Goal: Task Accomplishment & Management: Manage account settings

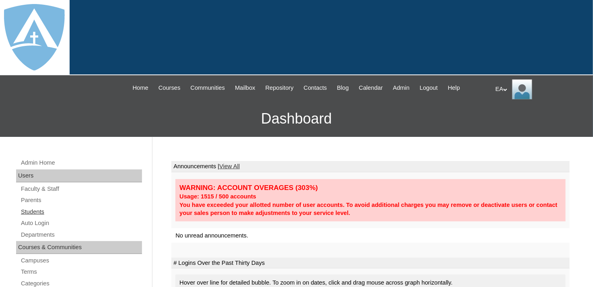
drag, startPoint x: 29, startPoint y: 214, endPoint x: 40, endPoint y: 208, distance: 13.1
click at [29, 214] on link "Students" at bounding box center [81, 212] width 122 height 10
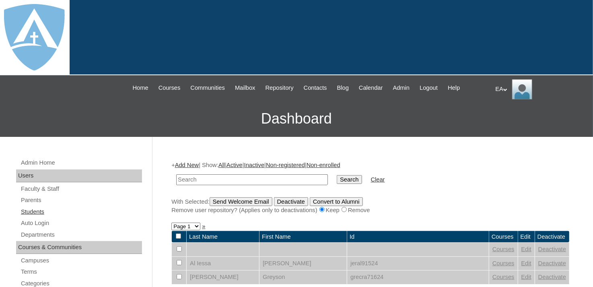
click at [36, 208] on link "Students" at bounding box center [81, 212] width 122 height 10
drag, startPoint x: 0, startPoint y: 0, endPoint x: 209, endPoint y: 177, distance: 274.1
click at [209, 177] on input "text" at bounding box center [252, 179] width 152 height 11
type input "Odneal"
click at [337, 177] on input "Search" at bounding box center [349, 179] width 25 height 9
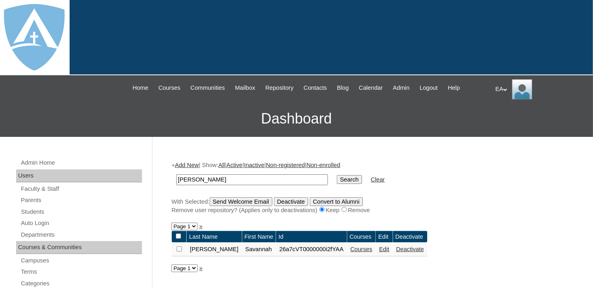
click at [353, 248] on link "Courses" at bounding box center [362, 249] width 22 height 6
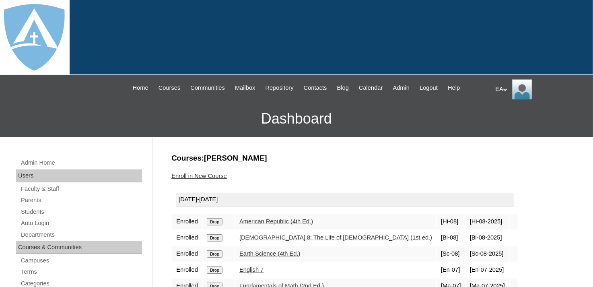
scroll to position [40, 0]
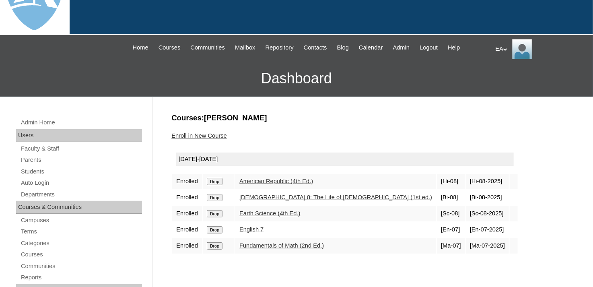
click at [215, 196] on input "Drop" at bounding box center [215, 197] width 16 height 7
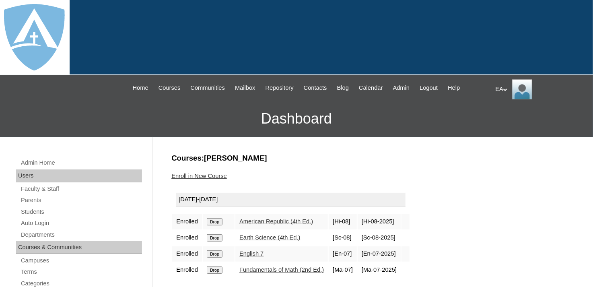
click at [198, 174] on link "Enroll in New Course" at bounding box center [199, 176] width 56 height 6
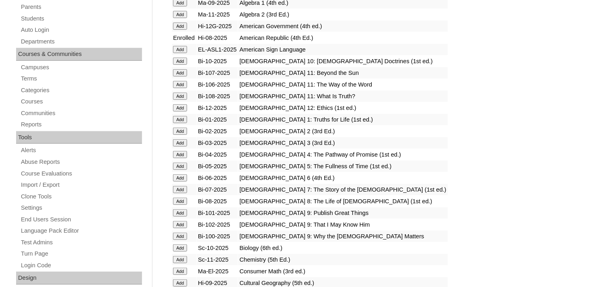
scroll to position [201, 0]
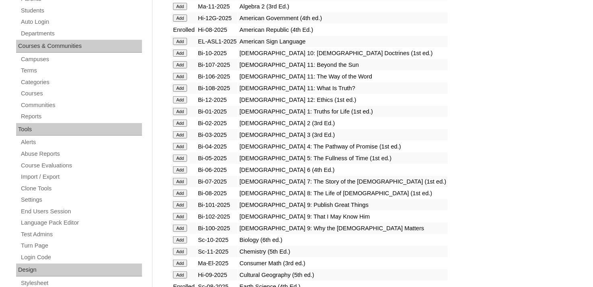
click at [184, 178] on input "Add" at bounding box center [180, 181] width 14 height 7
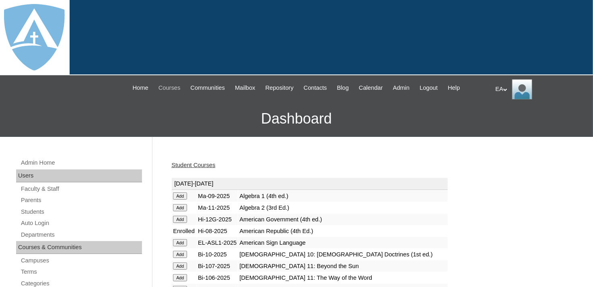
click at [159, 88] on span "Courses" at bounding box center [170, 87] width 22 height 9
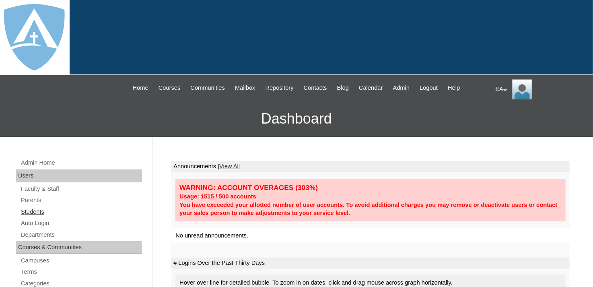
click at [40, 208] on link "Students" at bounding box center [81, 212] width 122 height 10
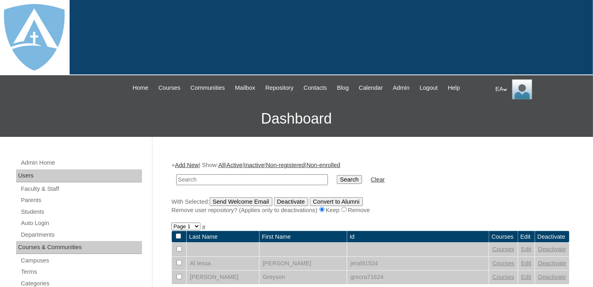
drag, startPoint x: 271, startPoint y: 175, endPoint x: 276, endPoint y: 173, distance: 5.2
click at [272, 175] on input "text" at bounding box center [252, 179] width 152 height 11
type input "[PERSON_NAME]"
click at [337, 181] on input "Search" at bounding box center [349, 179] width 25 height 9
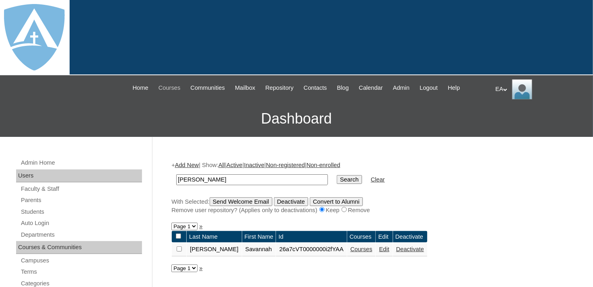
click at [159, 89] on span "Courses" at bounding box center [170, 87] width 22 height 9
